Goal: Information Seeking & Learning: Learn about a topic

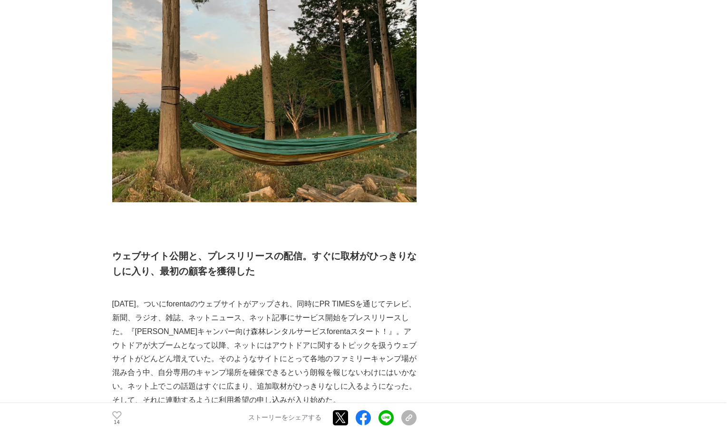
scroll to position [2377, 0]
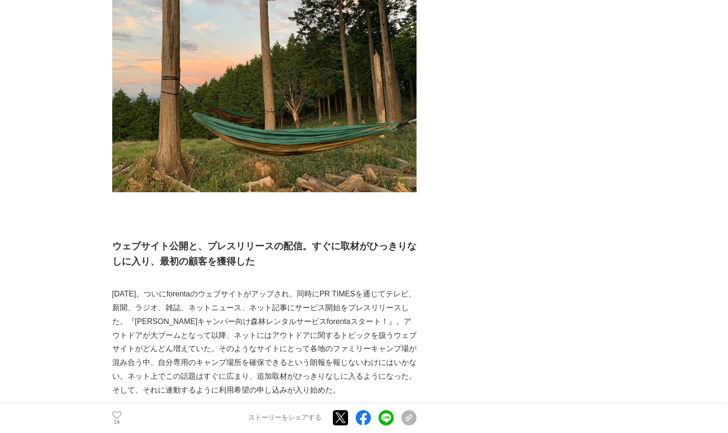
click at [663, 63] on main "森林のレンタルサービス「forenta」の始まりのストーリー。「共有」が生み出すまったく新しい林業の現在地とは 開発の裏側 #開発の裏側 #新規事業 14 14" at bounding box center [364, 204] width 728 height 5047
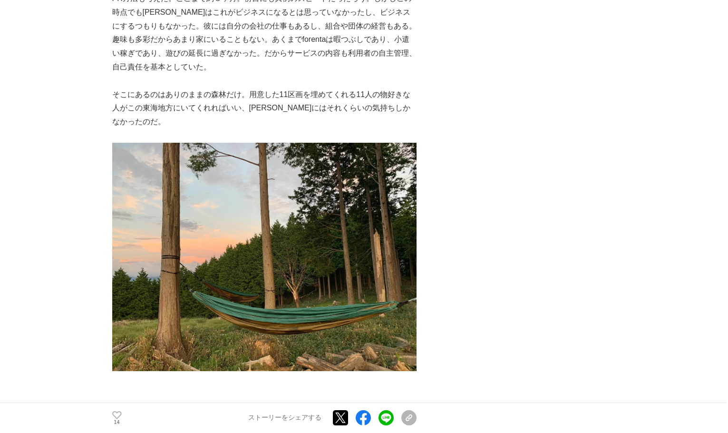
scroll to position [2235, 0]
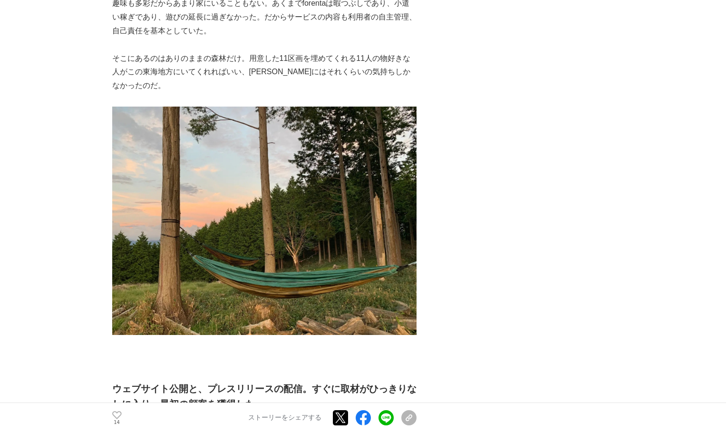
click at [635, 84] on main "森林のレンタルサービス「forenta」の始まりのストーリー。「共有」が生み出すまったく新しい林業の現在地とは 開発の裏側 #開発の裏側 #新規事業 14 14" at bounding box center [364, 346] width 728 height 5047
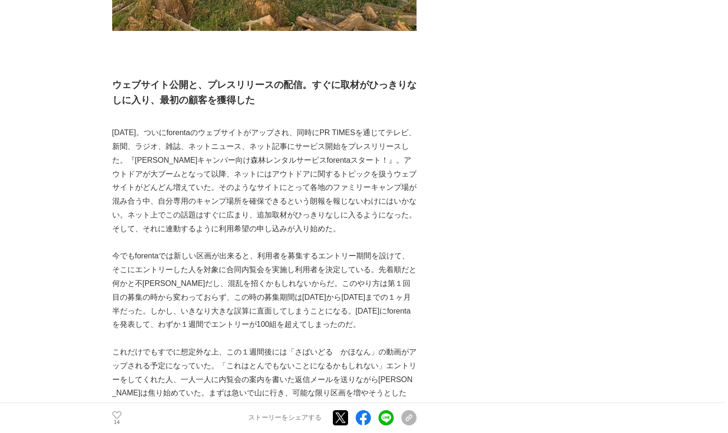
scroll to position [2282, 0]
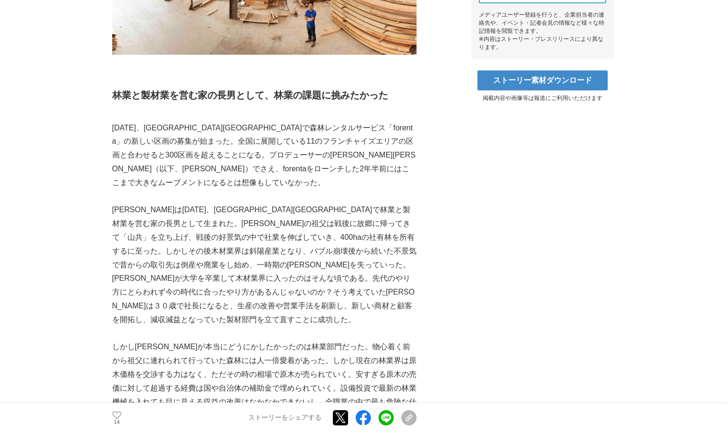
scroll to position [475, 0]
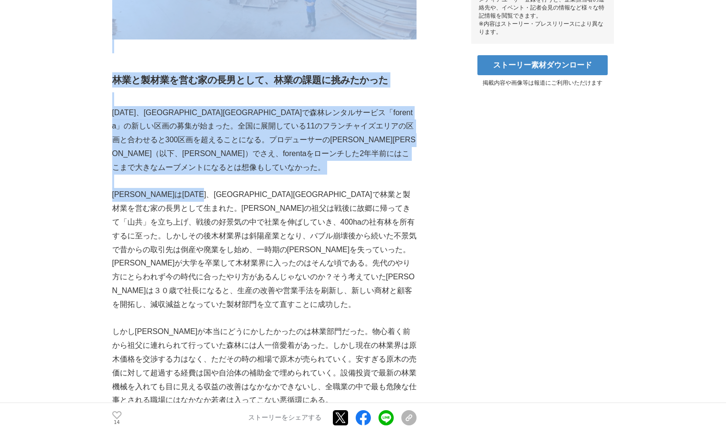
drag, startPoint x: 108, startPoint y: 175, endPoint x: 240, endPoint y: 176, distance: 132.2
click at [240, 188] on p "[PERSON_NAME]は[DATE]、[GEOGRAPHIC_DATA][GEOGRAPHIC_DATA]で林業と製材業を営む家の長男として生まれた。[P…" at bounding box center [264, 249] width 304 height 123
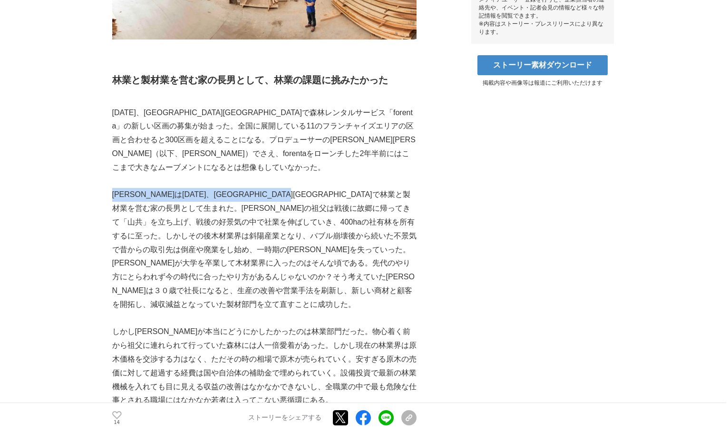
drag, startPoint x: 112, startPoint y: 177, endPoint x: 379, endPoint y: 180, distance: 267.7
click at [379, 188] on p "[PERSON_NAME]は[DATE]、[GEOGRAPHIC_DATA][GEOGRAPHIC_DATA]で林業と製材業を営む家の長男として生まれた。[P…" at bounding box center [264, 249] width 304 height 123
copy p "[PERSON_NAME]は[DATE]、[GEOGRAPHIC_DATA][GEOGRAPHIC_DATA]で林業と製材業を営む家の長男として生まれた"
drag, startPoint x: 192, startPoint y: 177, endPoint x: 213, endPoint y: 175, distance: 21.5
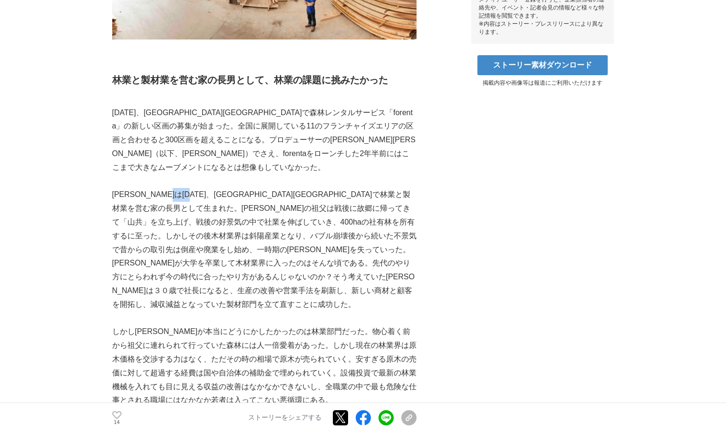
click at [216, 188] on p "[PERSON_NAME]は[DATE]、[GEOGRAPHIC_DATA][GEOGRAPHIC_DATA]で林業と製材業を営む家の長男として生まれた。[P…" at bounding box center [264, 249] width 304 height 123
drag, startPoint x: 213, startPoint y: 175, endPoint x: 196, endPoint y: 177, distance: 16.8
click at [196, 188] on p "[PERSON_NAME]は[DATE]、[GEOGRAPHIC_DATA][GEOGRAPHIC_DATA]で林業と製材業を営む家の長男として生まれた。[P…" at bounding box center [264, 249] width 304 height 123
drag, startPoint x: 193, startPoint y: 177, endPoint x: 223, endPoint y: 181, distance: 30.2
click at [223, 188] on p "[PERSON_NAME]は[DATE]、[GEOGRAPHIC_DATA][GEOGRAPHIC_DATA]で林業と製材業を営む家の長男として生まれた。[P…" at bounding box center [264, 249] width 304 height 123
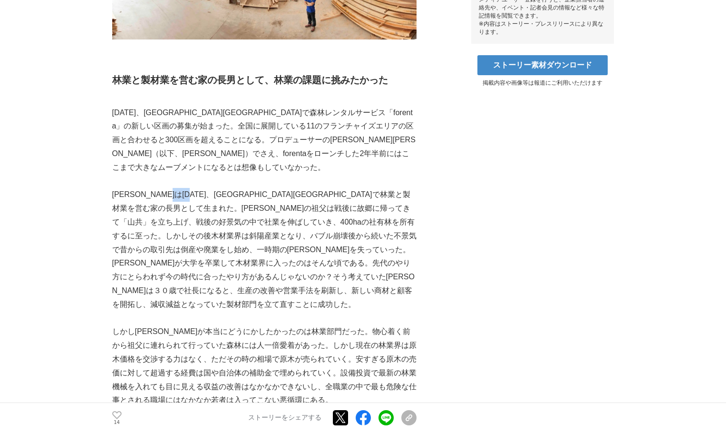
copy p "東白川村"
drag, startPoint x: 228, startPoint y: 174, endPoint x: 273, endPoint y: 180, distance: 45.7
click at [273, 188] on p "[PERSON_NAME]は[DATE]、[GEOGRAPHIC_DATA][GEOGRAPHIC_DATA]で林業と製材業を営む家の長男として生まれた。[P…" at bounding box center [264, 249] width 304 height 123
click at [266, 193] on p "[PERSON_NAME]は[DATE]、[GEOGRAPHIC_DATA][GEOGRAPHIC_DATA]で林業と製材業を営む家の長男として生まれた。[P…" at bounding box center [264, 249] width 304 height 123
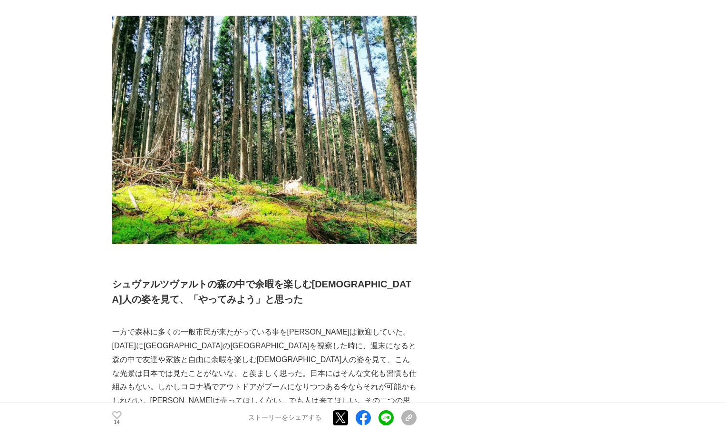
scroll to position [1569, 0]
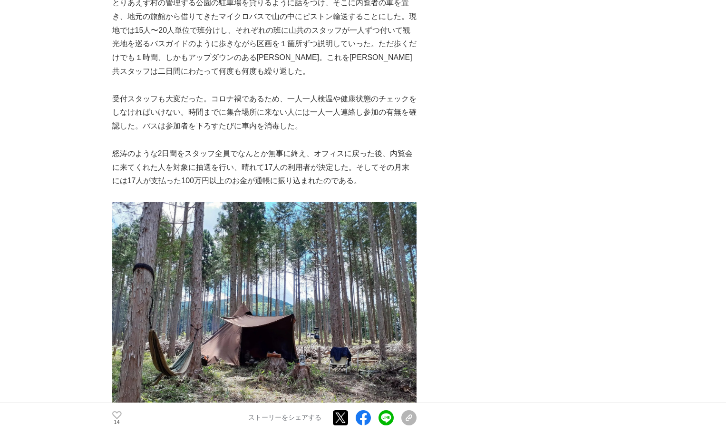
scroll to position [3804, 0]
